Goal: Task Accomplishment & Management: Use online tool/utility

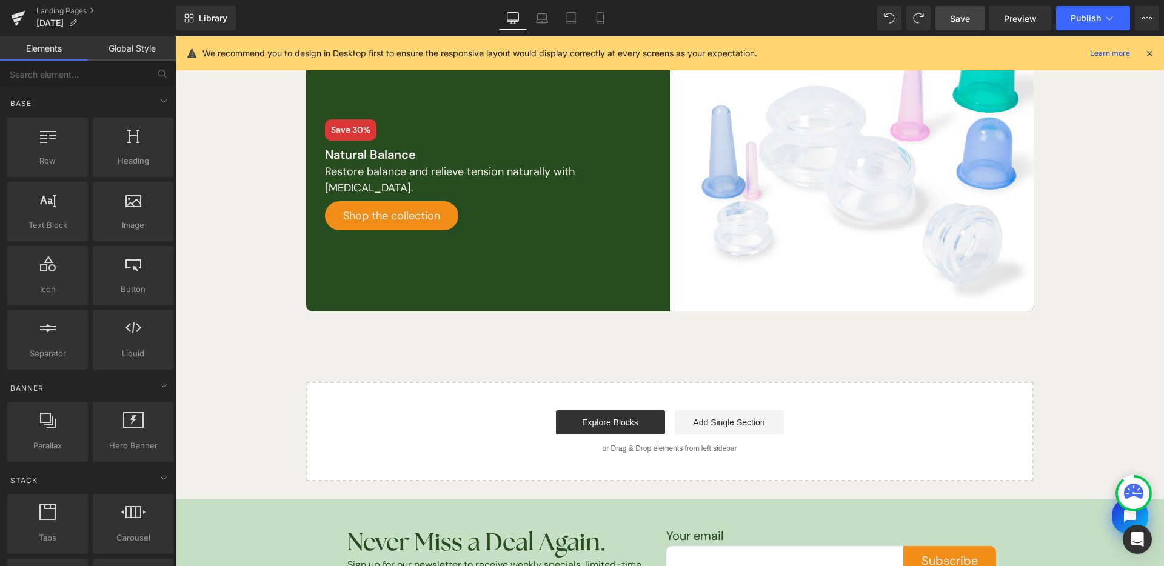
click at [953, 22] on span "Save" at bounding box center [960, 18] width 20 height 13
